Goal: Task Accomplishment & Management: Use online tool/utility

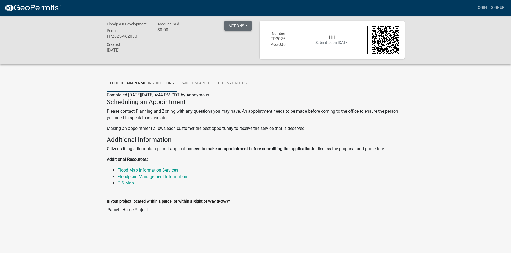
click at [236, 27] on button "Actions" at bounding box center [237, 26] width 27 height 10
click at [345, 87] on ul "Floodplain Permit Instructions Parcel search External Notes" at bounding box center [256, 83] width 298 height 17
click at [247, 29] on button "Actions" at bounding box center [237, 26] width 27 height 10
click at [248, 40] on link "Printer Friendly" at bounding box center [245, 39] width 43 height 13
drag, startPoint x: 182, startPoint y: 79, endPoint x: 187, endPoint y: 81, distance: 5.4
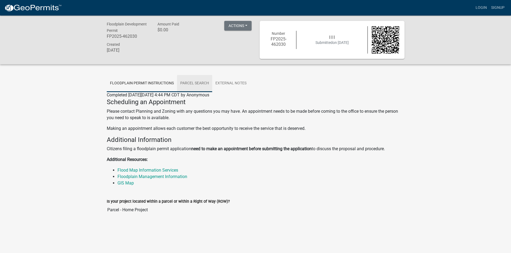
click at [182, 79] on link "Parcel search" at bounding box center [194, 83] width 35 height 17
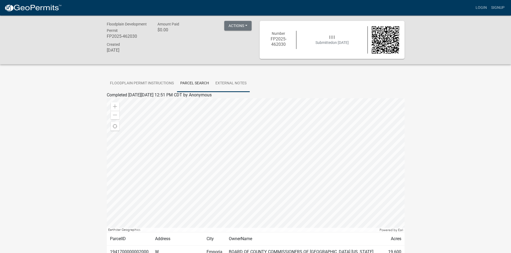
click at [232, 85] on link "External Notes" at bounding box center [231, 83] width 38 height 17
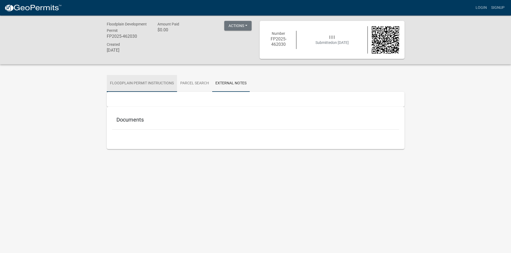
click at [158, 81] on link "Floodplain Permit Instructions" at bounding box center [142, 83] width 70 height 17
